Goal: Task Accomplishment & Management: Use online tool/utility

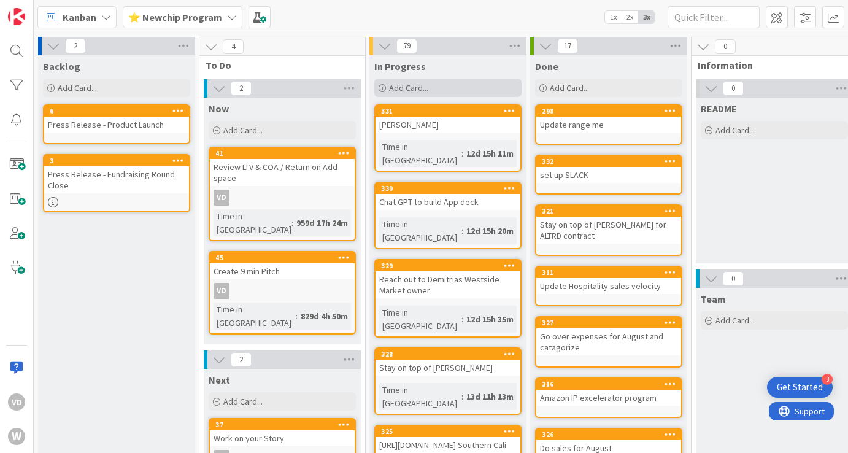
click at [410, 82] on span "Add Card..." at bounding box center [408, 87] width 39 height 11
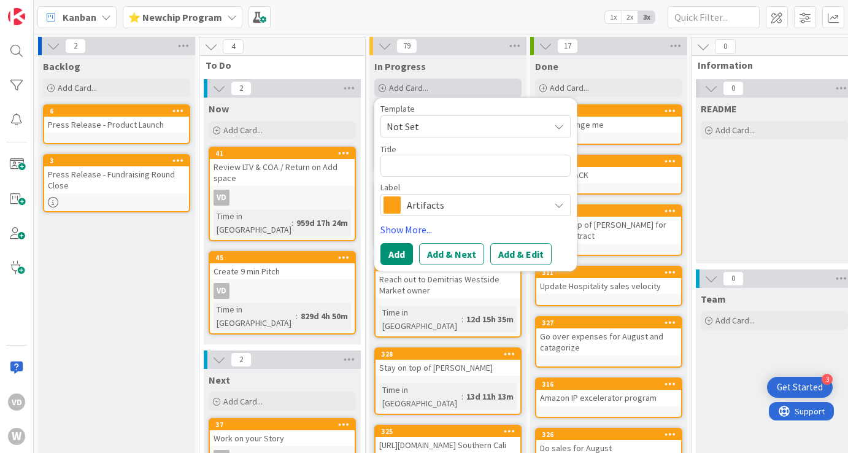
type textarea "x"
type textarea "C"
type textarea "x"
type textarea "Ci"
type textarea "x"
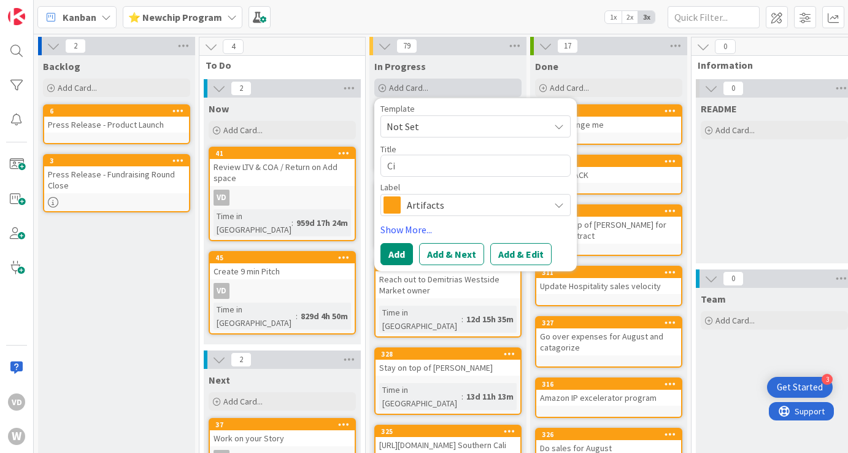
type textarea "Cir"
type textarea "x"
type textarea "Circ"
type textarea "x"
type textarea "Circl"
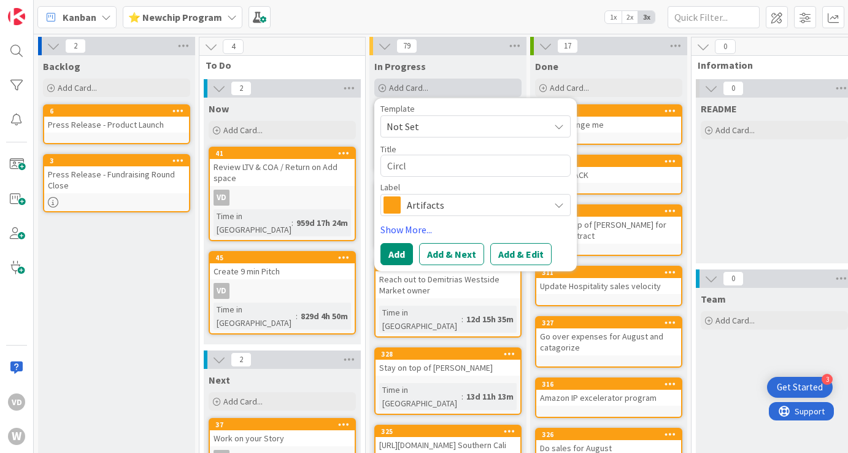
type textarea "x"
type textarea "Circle"
type textarea "x"
type textarea "Circle"
type textarea "x"
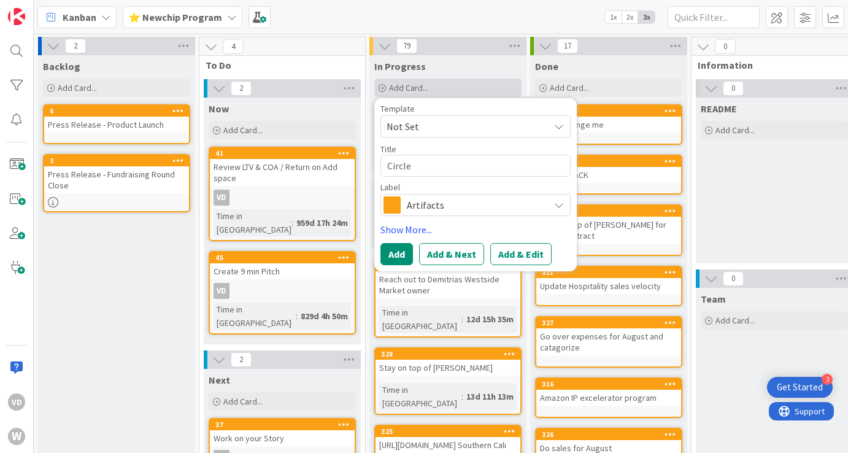
type textarea "Circle b"
type textarea "x"
type textarea "Circle ba"
type textarea "x"
type textarea "Circle bac"
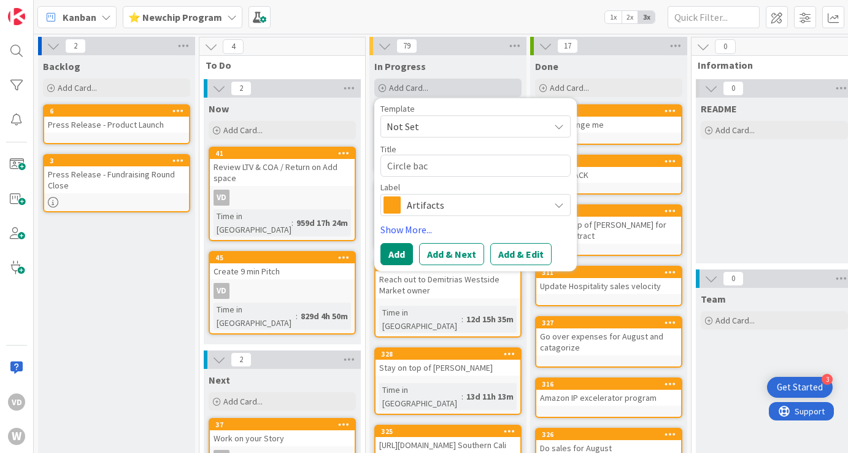
type textarea "x"
type textarea "Circle back"
type textarea "x"
type textarea "Circle back"
type textarea "x"
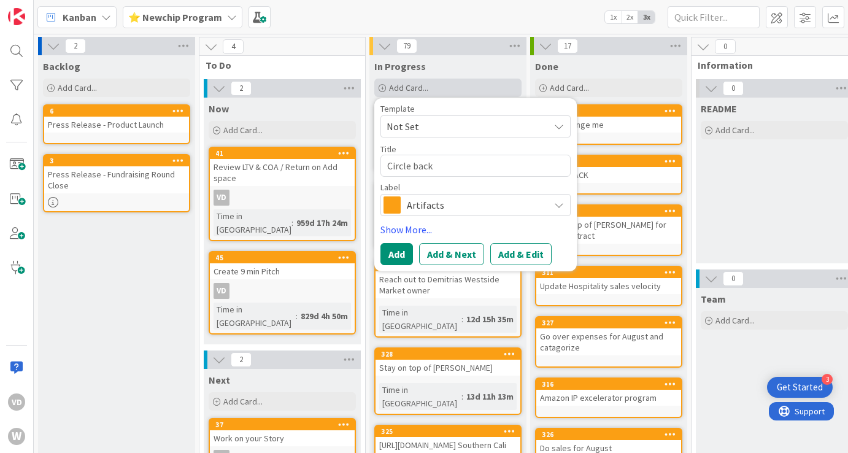
type textarea "Circle back w"
type textarea "x"
type textarea "Circle back wi"
type textarea "x"
type textarea "Circle back wit"
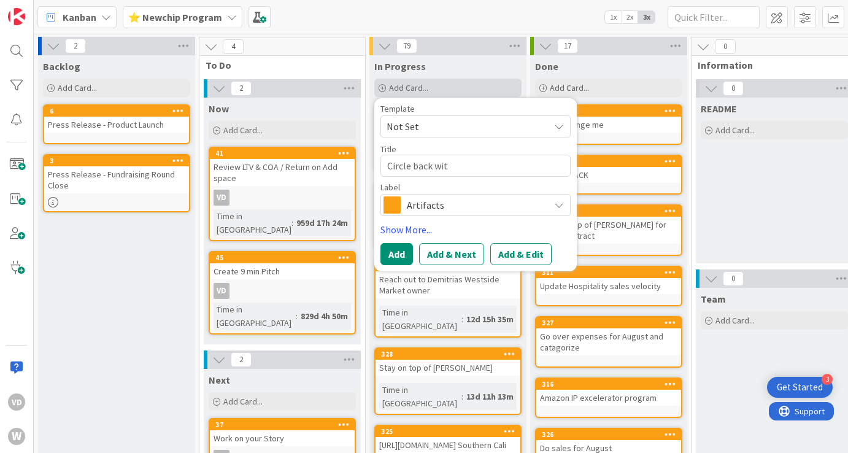
type textarea "x"
type textarea "Circle back with"
type textarea "x"
type textarea "Circle back with"
type textarea "x"
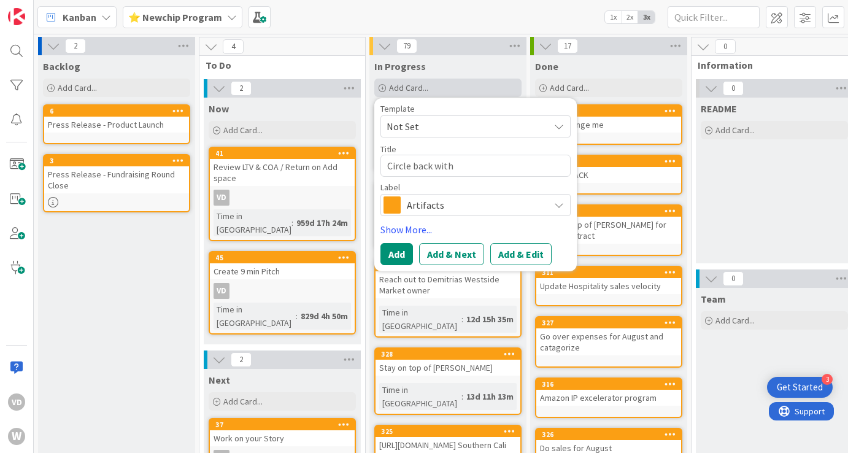
type textarea "Circle back with R"
type textarea "x"
type textarea "Circle back with Ra"
type textarea "x"
type textarea "Circle back with Rac"
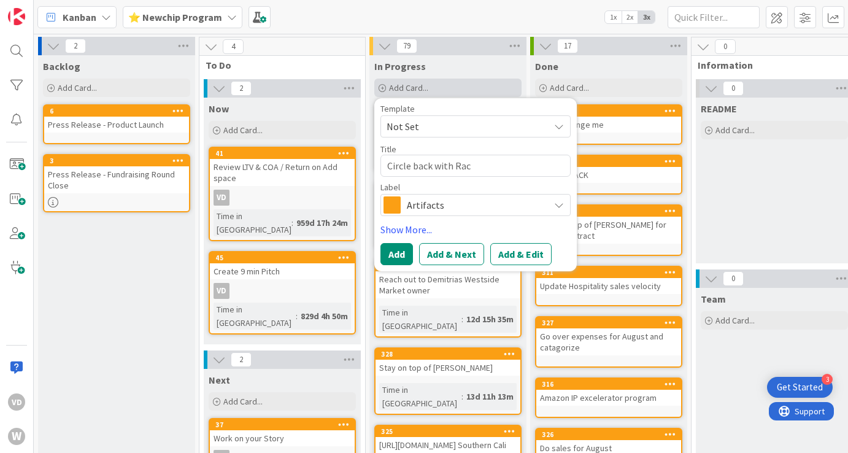
type textarea "x"
type textarea "Circle back with Rach"
type textarea "x"
type textarea "Circle back with Rache"
type textarea "x"
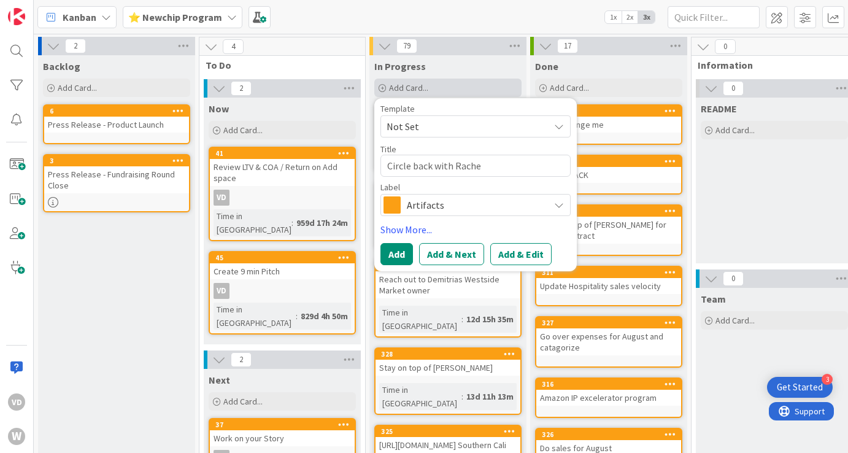
type textarea "Circle back with [PERSON_NAME]"
click at [390, 249] on button "Add" at bounding box center [397, 254] width 33 height 22
